Goal: Task Accomplishment & Management: Manage account settings

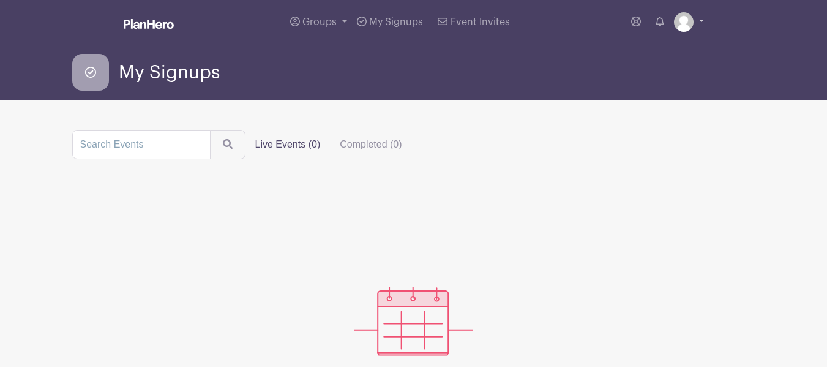
click at [701, 20] on link at bounding box center [689, 22] width 30 height 20
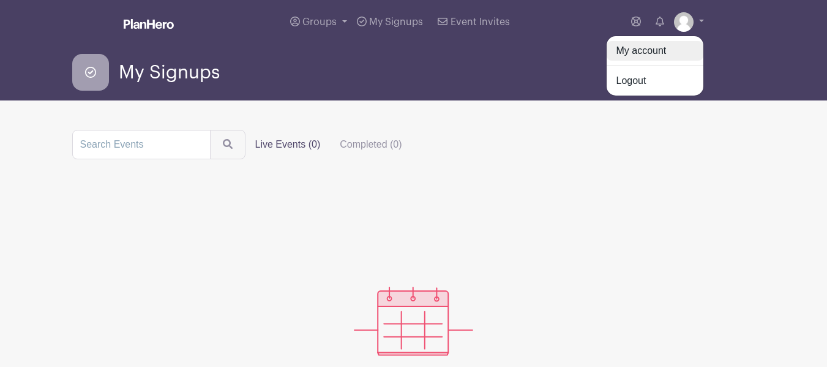
click at [650, 45] on link "My account" at bounding box center [655, 51] width 97 height 20
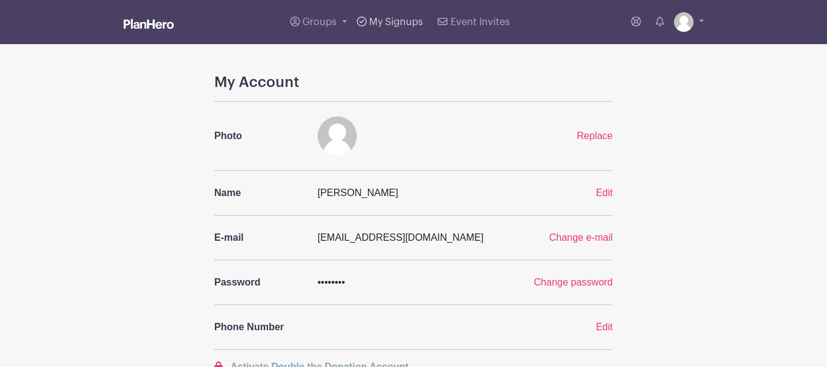
click at [400, 20] on span "My Signups" at bounding box center [396, 22] width 54 height 10
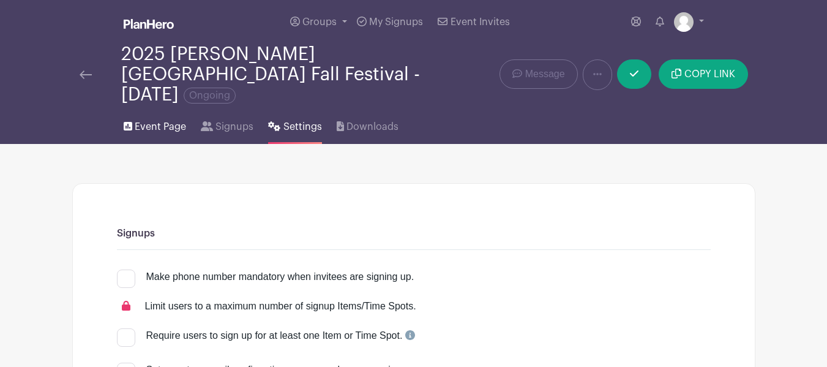
click at [157, 119] on span "Event Page" at bounding box center [160, 126] width 51 height 15
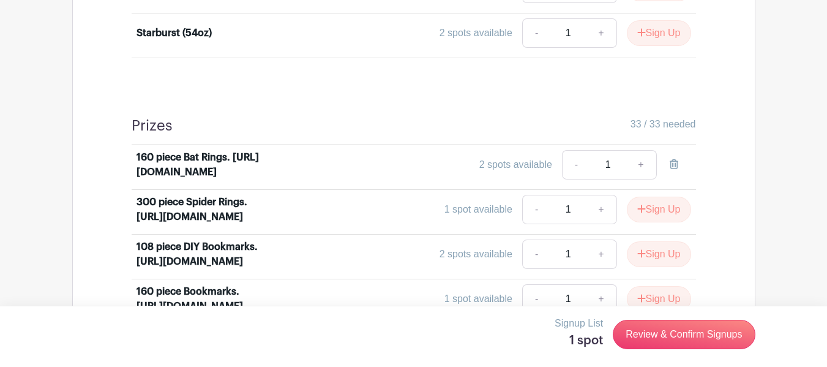
scroll to position [1460, 0]
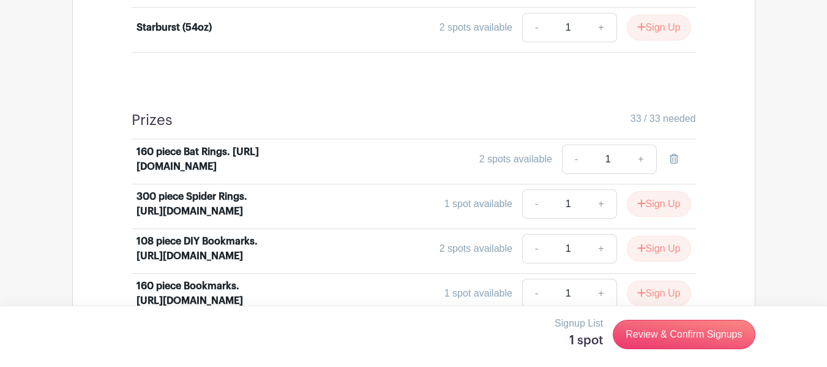
drag, startPoint x: 825, startPoint y: 181, endPoint x: 822, endPoint y: 303, distance: 122.5
click at [822, 303] on main "Groups All Groups [PERSON_NAME]'s Events My Signups Event Invites My account Lo…" at bounding box center [413, 225] width 827 height 3371
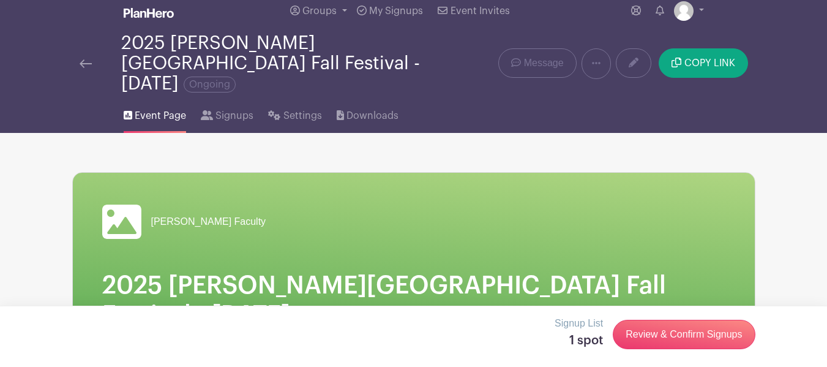
scroll to position [0, 0]
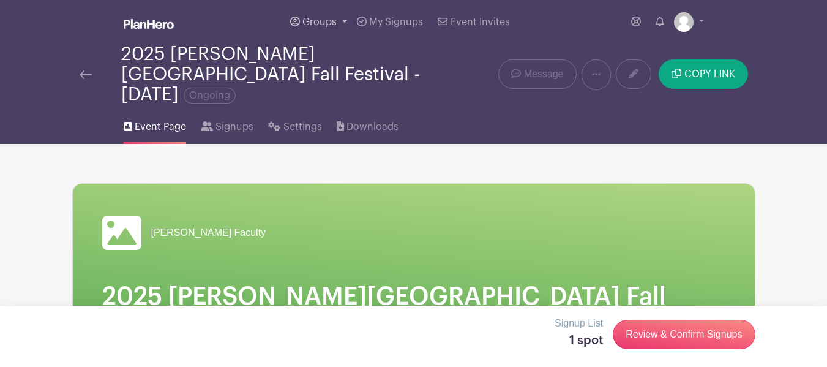
click at [334, 26] on span "Groups" at bounding box center [319, 22] width 34 height 10
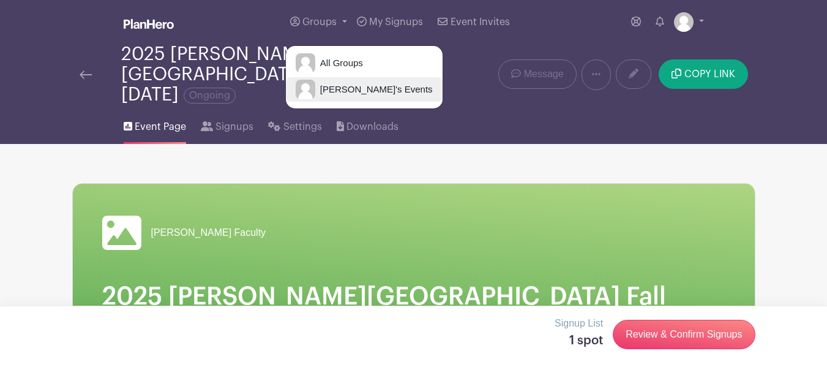
click at [336, 93] on span "[PERSON_NAME]'s Events" at bounding box center [374, 90] width 118 height 14
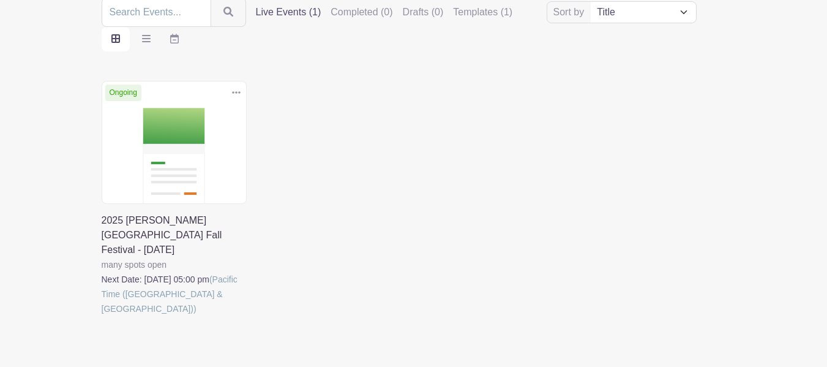
scroll to position [169, 0]
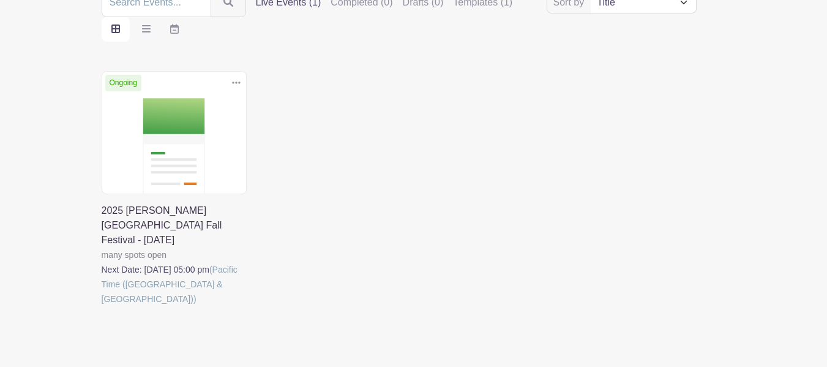
click at [102, 306] on link at bounding box center [102, 306] width 0 height 0
click at [239, 82] on icon at bounding box center [236, 82] width 9 height 2
click at [363, 154] on div "Delete Event Are you sure? This event has signups associated with it. All signu…" at bounding box center [413, 205] width 639 height 269
click at [102, 306] on link at bounding box center [102, 306] width 0 height 0
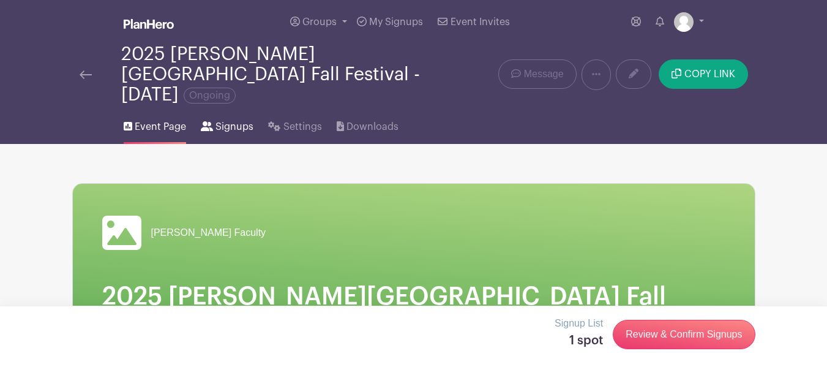
click at [245, 119] on span "Signups" at bounding box center [235, 126] width 38 height 15
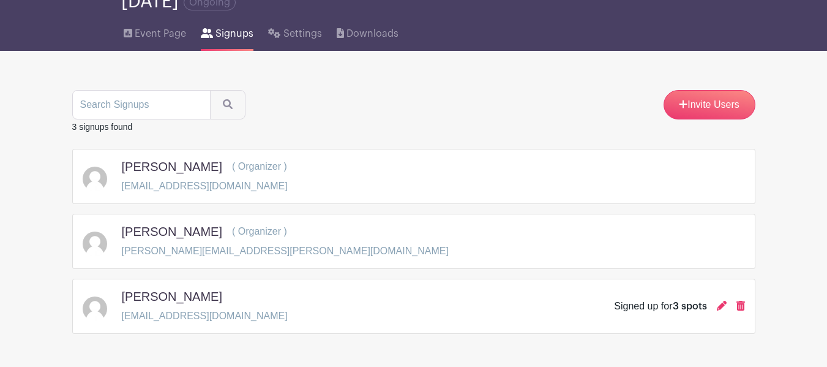
scroll to position [8, 0]
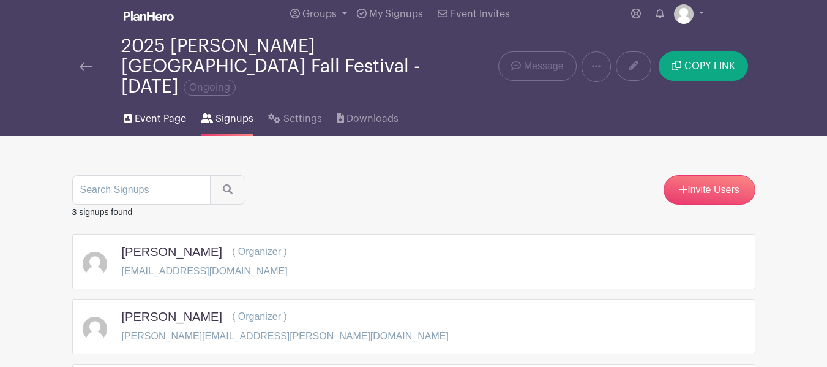
click at [163, 111] on span "Event Page" at bounding box center [160, 118] width 51 height 15
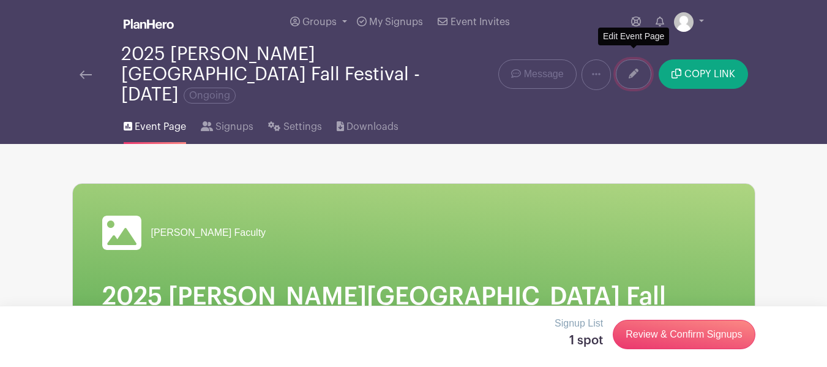
click at [634, 69] on icon at bounding box center [634, 74] width 10 height 10
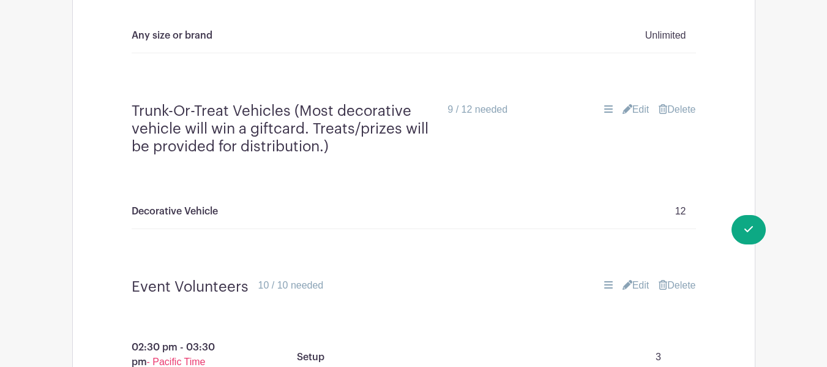
scroll to position [2440, 0]
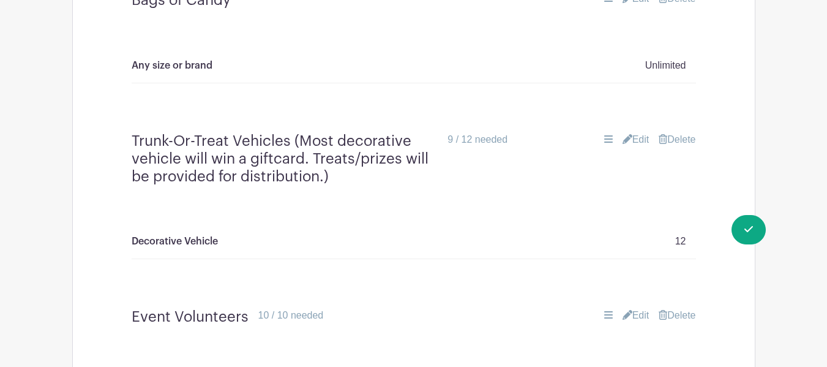
click at [634, 132] on link "Edit" at bounding box center [636, 139] width 27 height 15
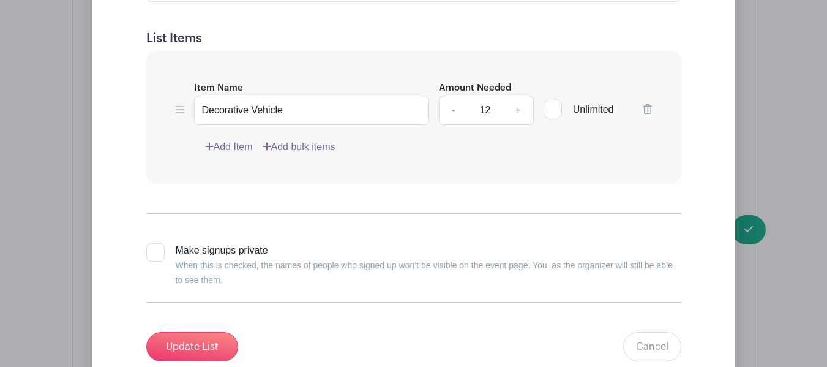
scroll to position [2763, 0]
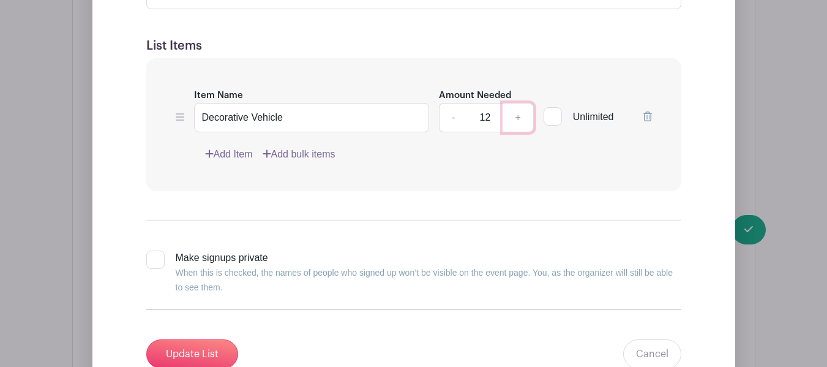
click at [519, 103] on link "+" at bounding box center [518, 117] width 31 height 29
type input "15"
click at [190, 340] on input "Update List" at bounding box center [192, 353] width 92 height 29
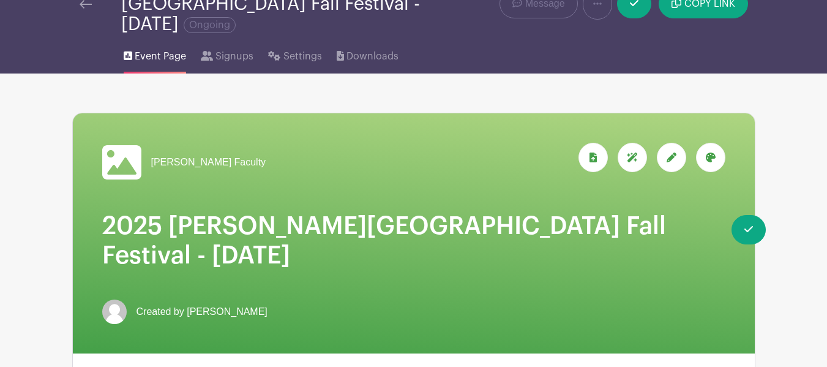
scroll to position [76, 0]
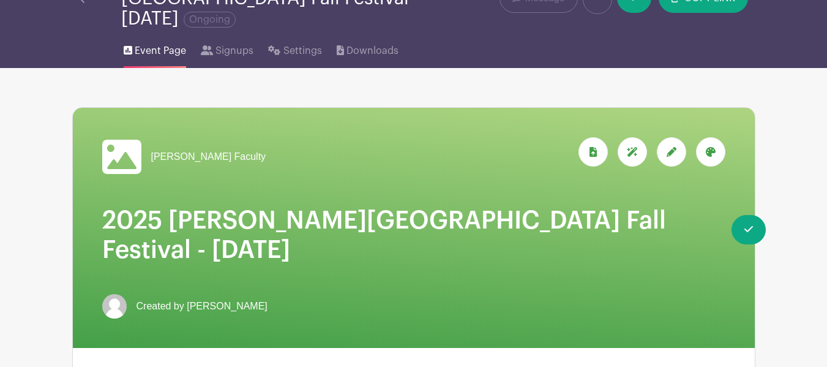
click at [166, 43] on span "Event Page" at bounding box center [160, 50] width 51 height 15
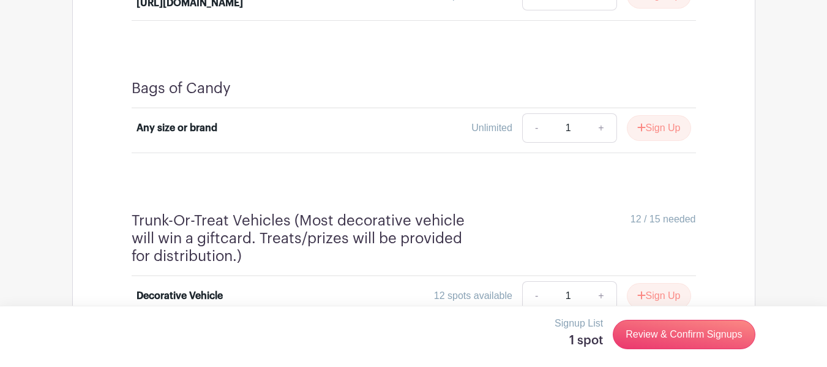
scroll to position [2459, 0]
